Goal: Use online tool/utility: Utilize a website feature to perform a specific function

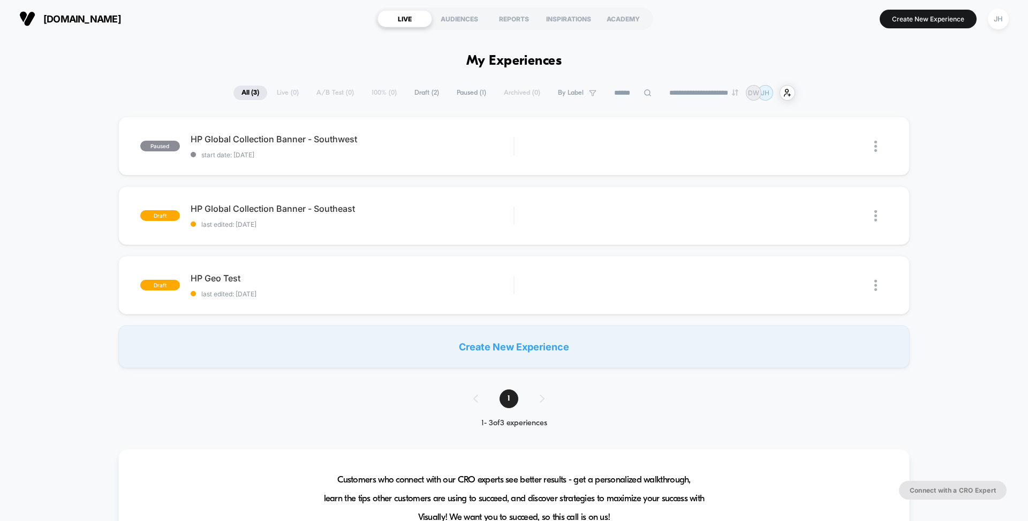
click at [1008, 119] on div "paused HP Global Collection Banner - Southwest start date: [DATE] Edit Duplicat…" at bounding box center [514, 243] width 1028 height 252
click at [875, 286] on img at bounding box center [875, 285] width 3 height 11
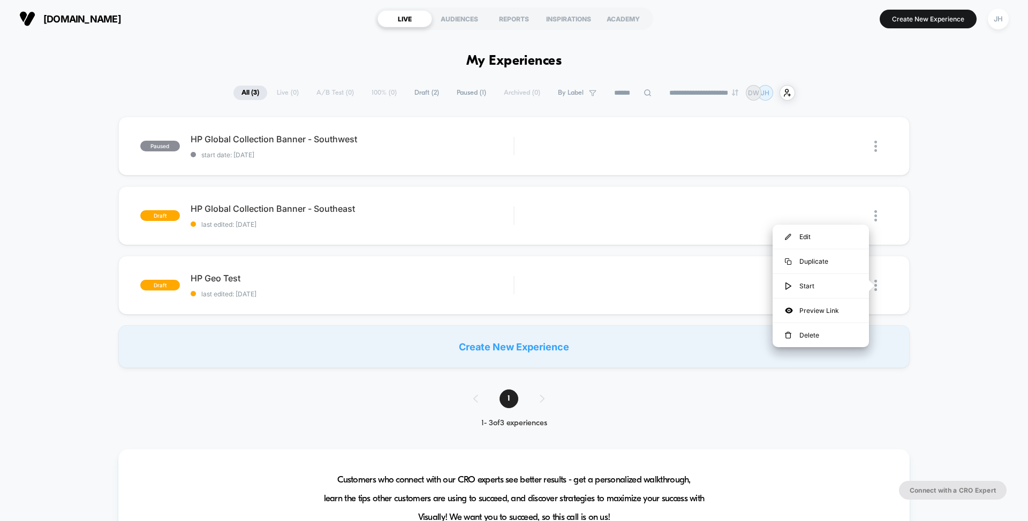
click at [920, 265] on div "paused HP Global Collection Banner - Southwest start date: [DATE] Edit Duplicat…" at bounding box center [514, 243] width 1028 height 252
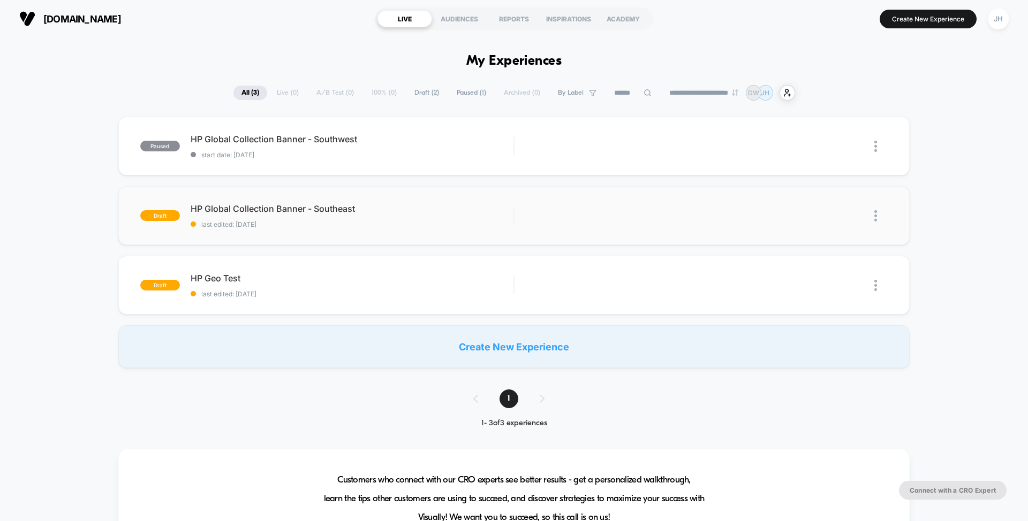
click at [874, 216] on img at bounding box center [875, 215] width 3 height 11
click at [914, 207] on div "paused HP Global Collection Banner - Southwest start date: [DATE] Edit Duplicat…" at bounding box center [514, 243] width 1028 height 252
click at [876, 148] on img at bounding box center [875, 146] width 3 height 11
click at [930, 158] on div "paused HP Global Collection Banner - Southwest start date: [DATE] Edit Duplicat…" at bounding box center [514, 243] width 1028 height 252
click at [432, 216] on div "HP Global Collection Banner - Southeast Click to edit experience details Click …" at bounding box center [352, 215] width 323 height 25
